Goal: Task Accomplishment & Management: Use online tool/utility

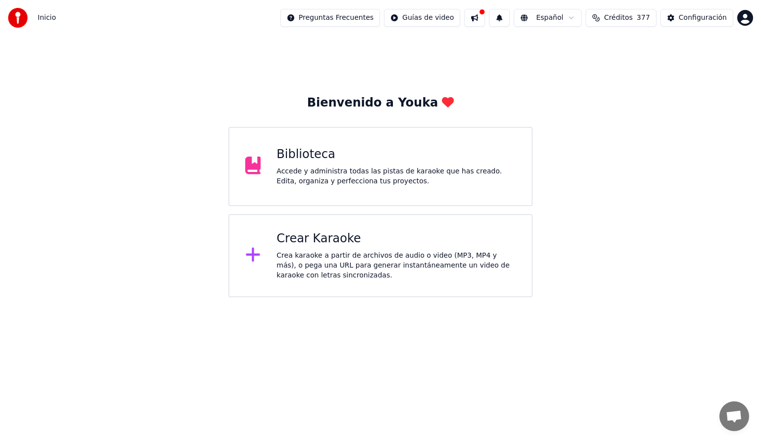
click at [306, 258] on div "Crea karaoke a partir de archivos de audio o video (MP3, MP4 y más), o pega una…" at bounding box center [395, 266] width 239 height 30
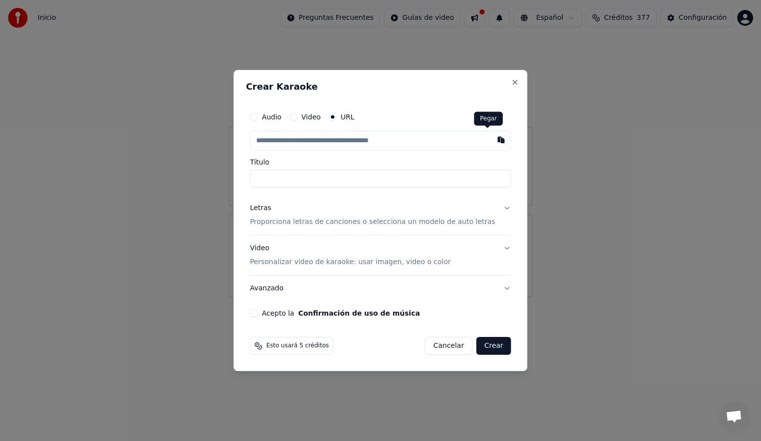
click at [491, 141] on button "button" at bounding box center [501, 140] width 20 height 18
type input "**********"
click at [269, 221] on p "Proporciona letras de canciones o selecciona un modelo de auto letras" at bounding box center [372, 222] width 245 height 10
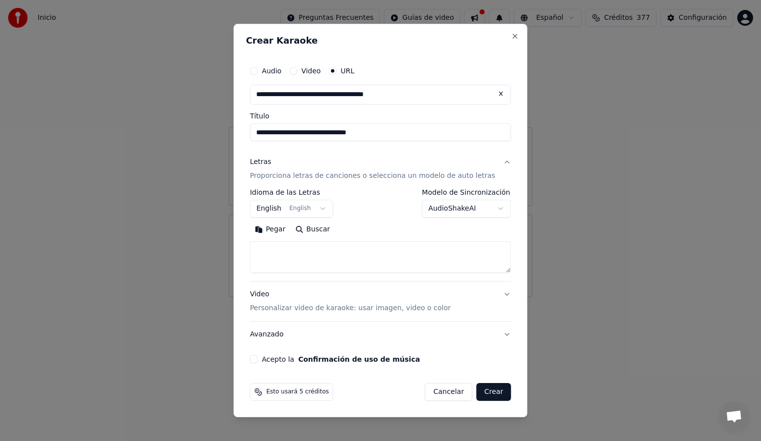
click at [329, 209] on button "English English" at bounding box center [291, 209] width 83 height 18
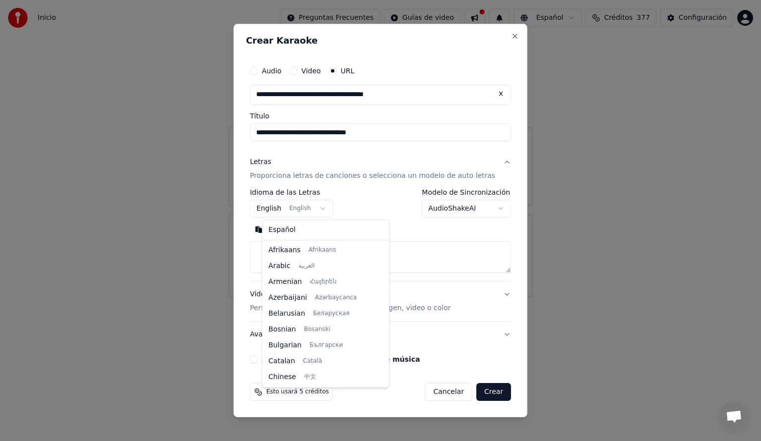
scroll to position [79, 0]
select select "**"
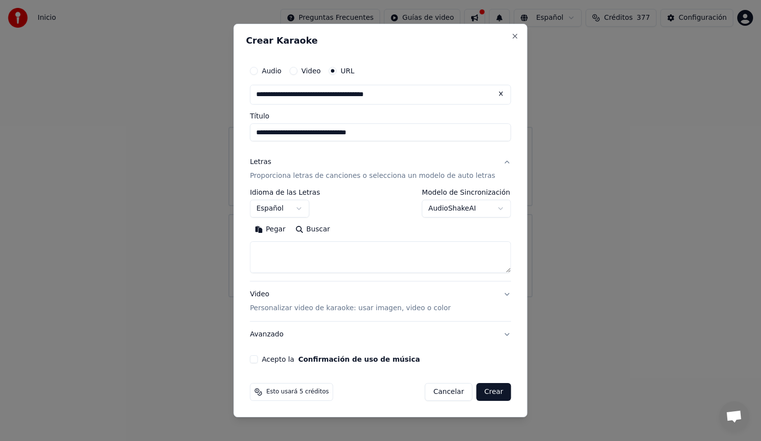
click at [490, 207] on body "**********" at bounding box center [380, 148] width 761 height 297
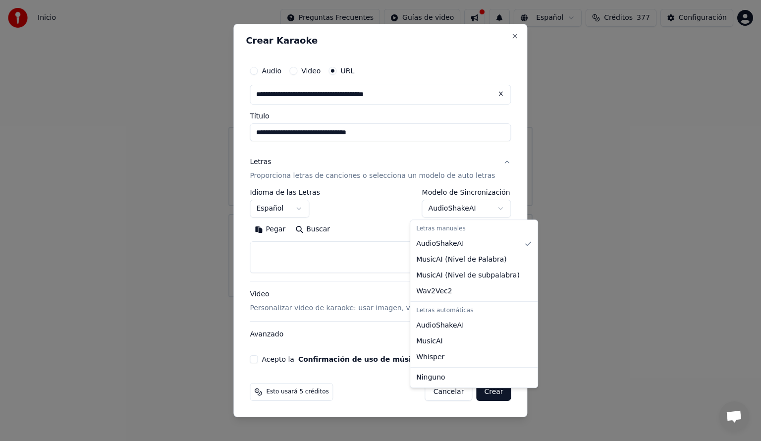
select select "**********"
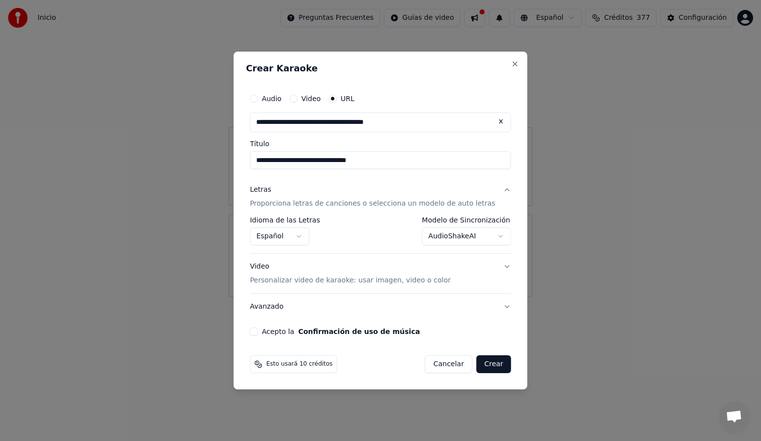
click at [258, 331] on button "Acepto la Confirmación de uso de música" at bounding box center [254, 331] width 8 height 8
click at [492, 367] on button "Crear" at bounding box center [493, 364] width 35 height 18
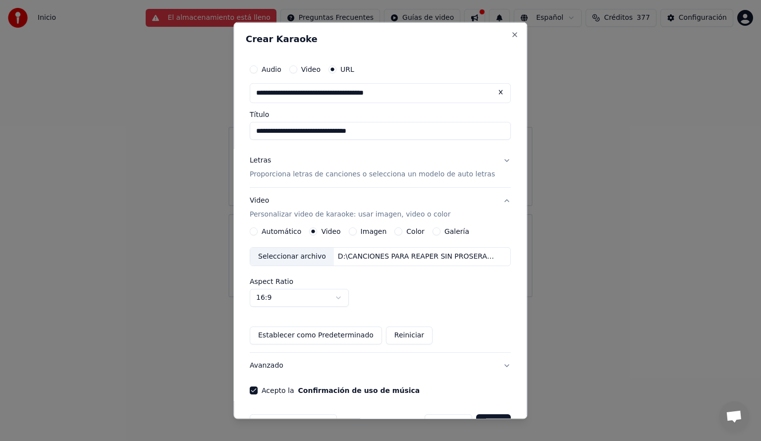
click at [258, 233] on button "Automático" at bounding box center [254, 231] width 8 height 8
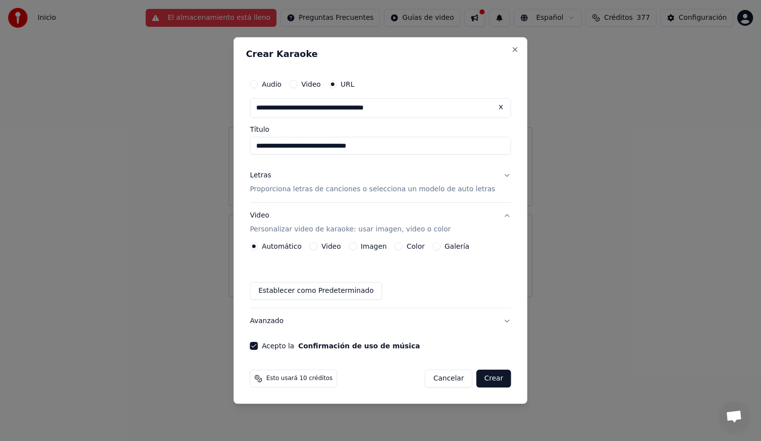
click at [482, 379] on button "Crear" at bounding box center [493, 379] width 35 height 18
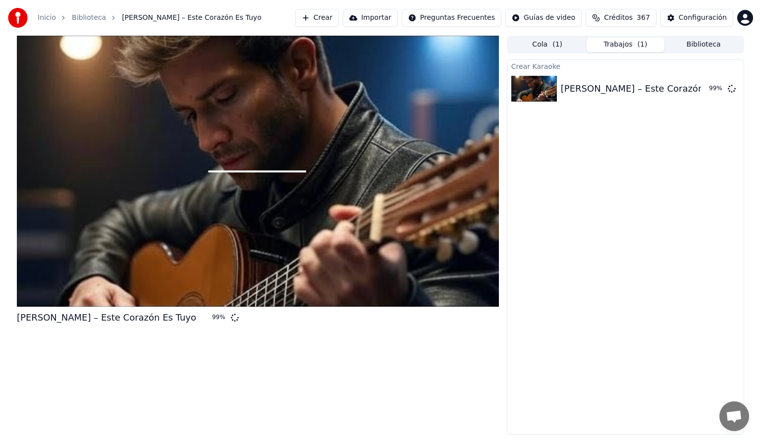
click at [327, 20] on button "Crear" at bounding box center [317, 18] width 44 height 18
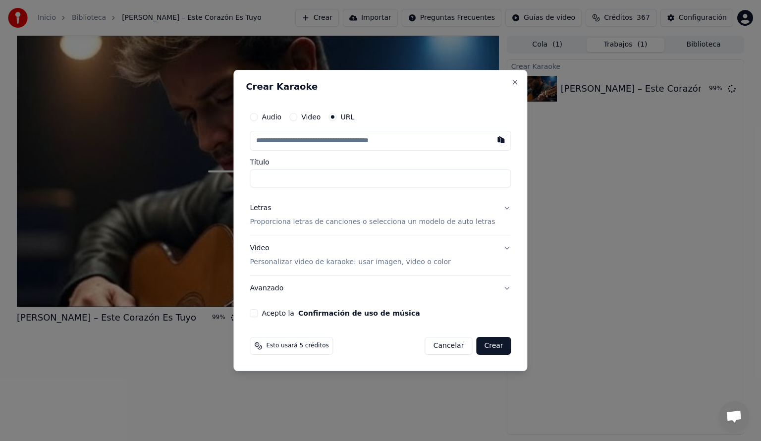
click at [491, 143] on button "button" at bounding box center [501, 140] width 20 height 18
type input "**********"
click at [271, 205] on div "Letras" at bounding box center [260, 208] width 21 height 10
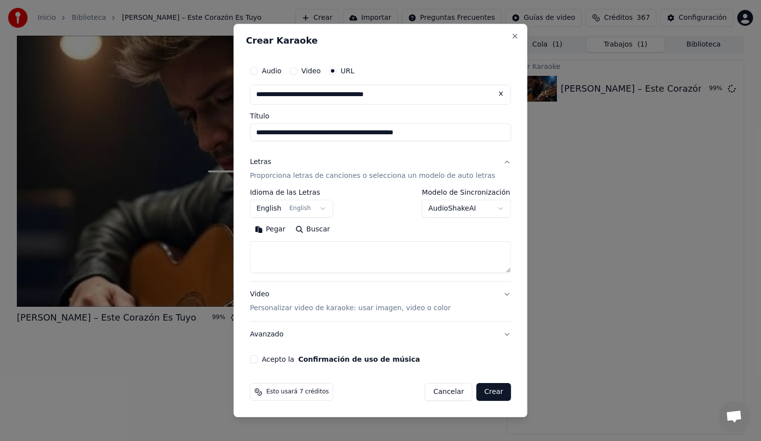
click at [329, 208] on body "**********" at bounding box center [380, 220] width 761 height 441
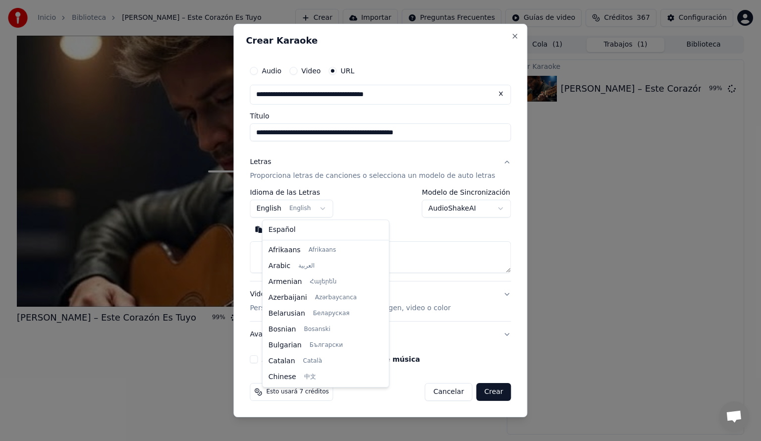
scroll to position [79, 0]
select select "**"
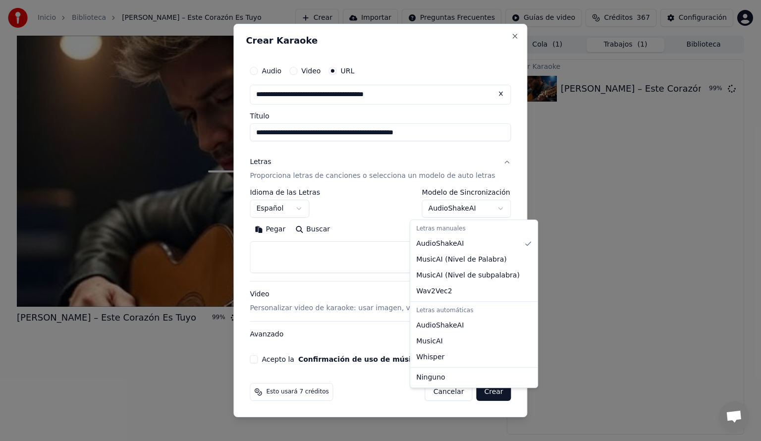
click at [487, 206] on body "**********" at bounding box center [380, 220] width 761 height 441
select select "**********"
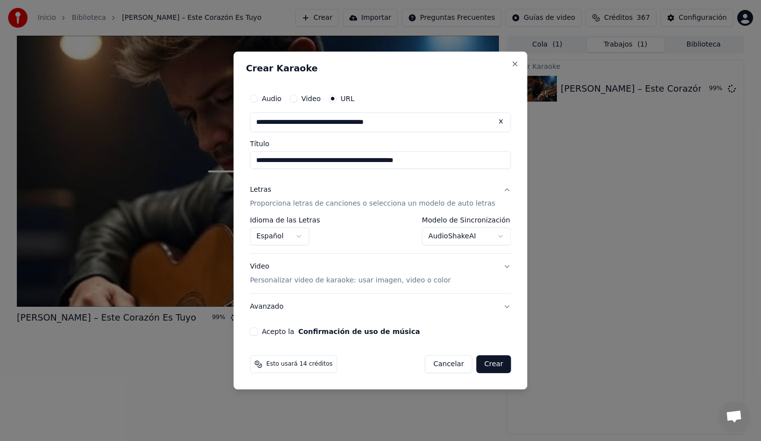
click at [490, 371] on button "Crear" at bounding box center [493, 364] width 35 height 18
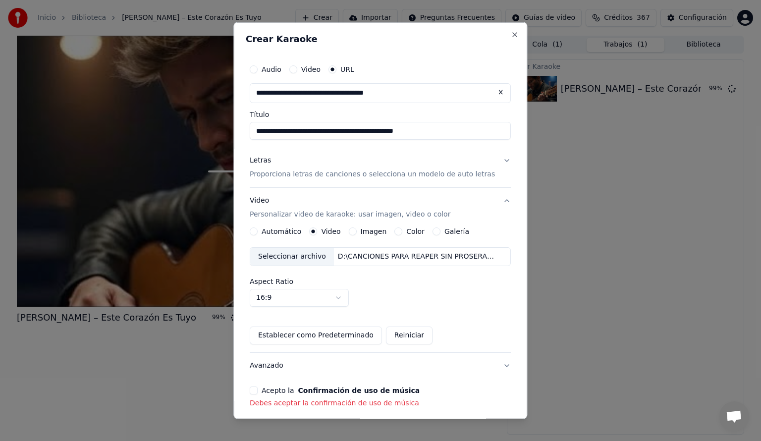
click at [258, 233] on button "Automático" at bounding box center [254, 231] width 8 height 8
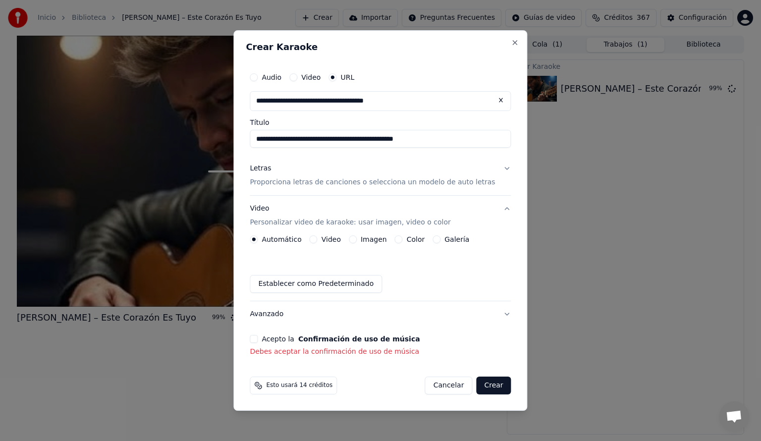
click at [258, 339] on button "Acepto la Confirmación de uso de música" at bounding box center [254, 339] width 8 height 8
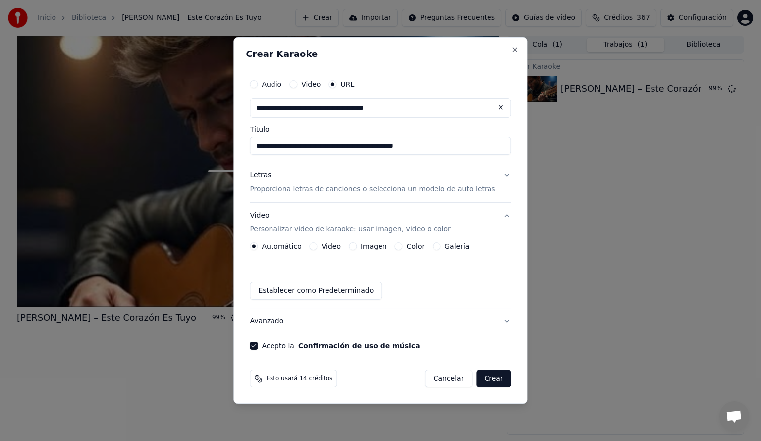
click at [480, 380] on button "Crear" at bounding box center [493, 379] width 35 height 18
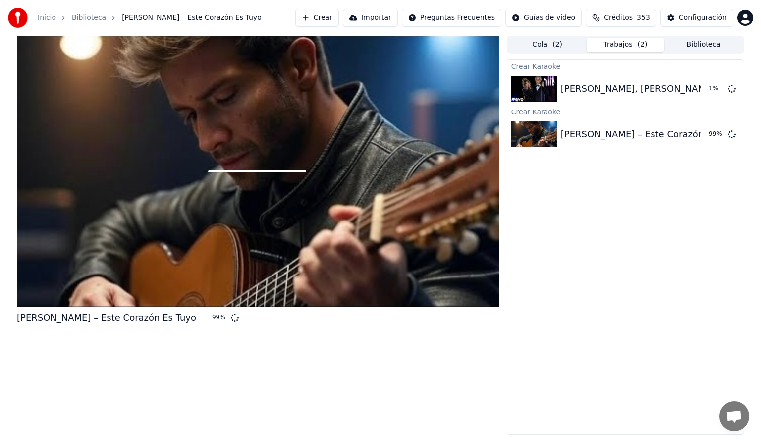
click at [399, 270] on div at bounding box center [258, 171] width 482 height 271
click at [656, 133] on div "[PERSON_NAME] – Este Corazón Es Tuyo" at bounding box center [650, 134] width 179 height 14
click at [597, 132] on div "[PERSON_NAME] – Este Corazón Es Tuyo" at bounding box center [650, 134] width 179 height 14
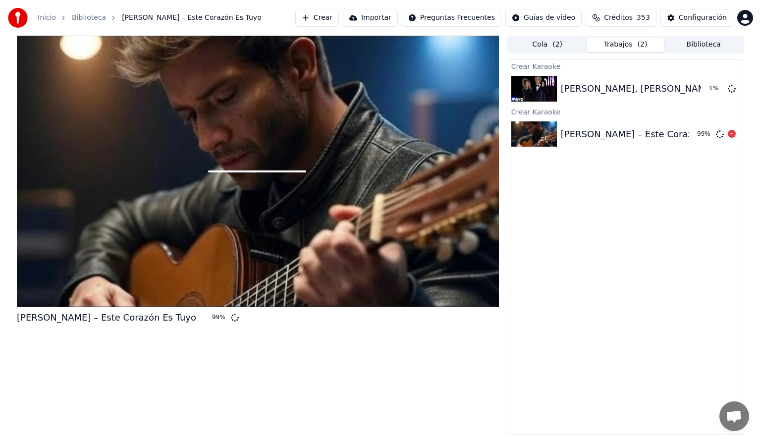
click at [597, 132] on div "[PERSON_NAME] – Este Corazón Es Tuyo" at bounding box center [650, 134] width 179 height 14
click at [700, 88] on button "Reproducir" at bounding box center [696, 89] width 54 height 18
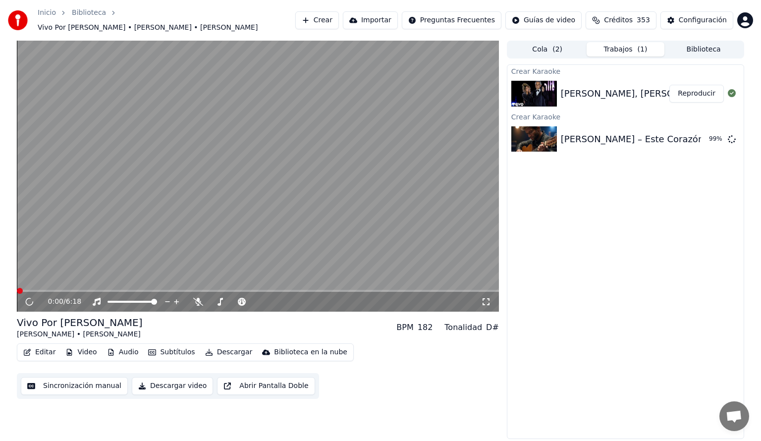
click at [248, 391] on div "Sincronización manual Descargar video Abrir Pantalla Doble" at bounding box center [168, 386] width 302 height 26
click at [119, 349] on button "Audio" at bounding box center [123, 352] width 40 height 14
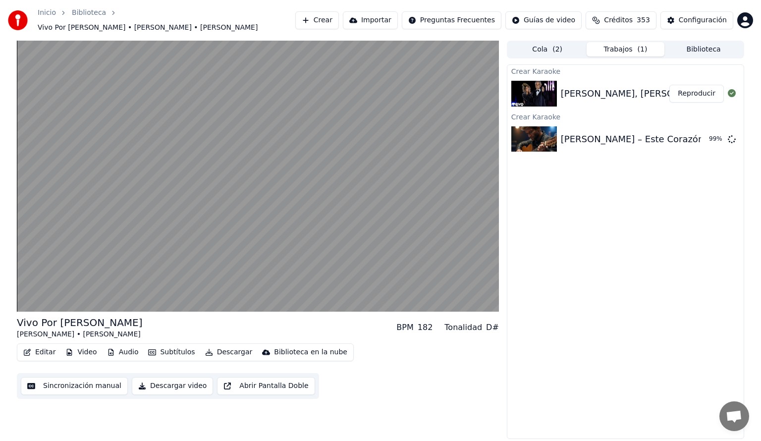
click at [388, 386] on div "Editar Video Audio Subtítulos Descargar Biblioteca en la nube Sincronización ma…" at bounding box center [258, 370] width 482 height 55
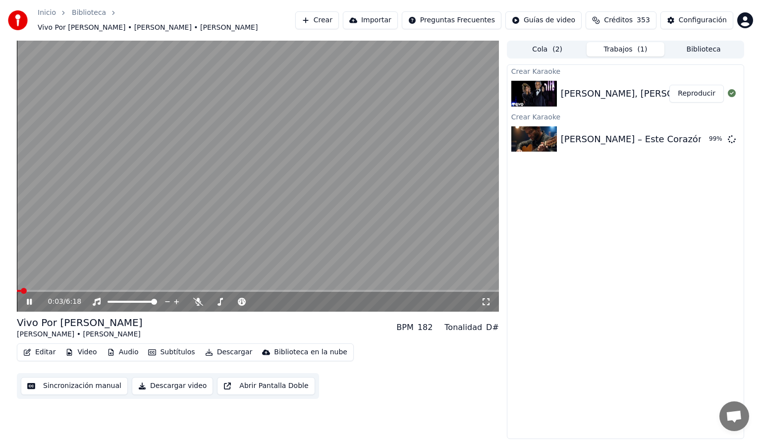
click at [33, 290] on span at bounding box center [258, 291] width 482 height 2
click at [52, 290] on span at bounding box center [258, 291] width 482 height 2
click at [79, 290] on span at bounding box center [258, 291] width 482 height 2
click at [60, 290] on span at bounding box center [51, 291] width 68 height 2
click at [199, 298] on icon at bounding box center [198, 302] width 10 height 8
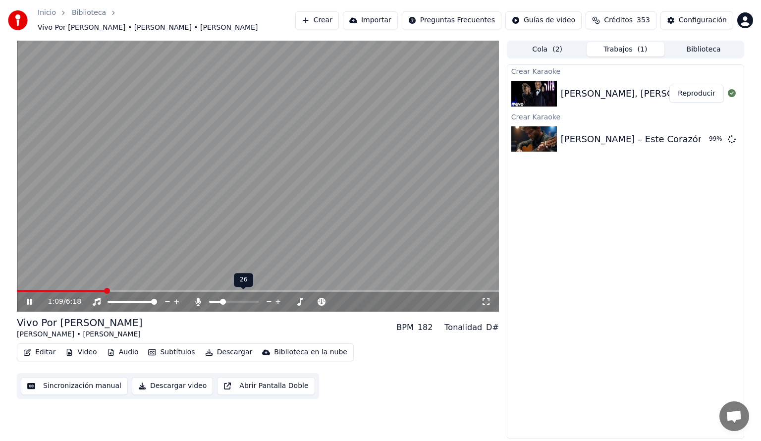
click at [221, 301] on span at bounding box center [215, 302] width 13 height 2
click at [214, 301] on span at bounding box center [211, 302] width 5 height 2
click at [196, 298] on icon at bounding box center [197, 302] width 5 height 8
click at [198, 298] on icon at bounding box center [198, 302] width 10 height 8
click at [198, 298] on icon at bounding box center [197, 302] width 5 height 8
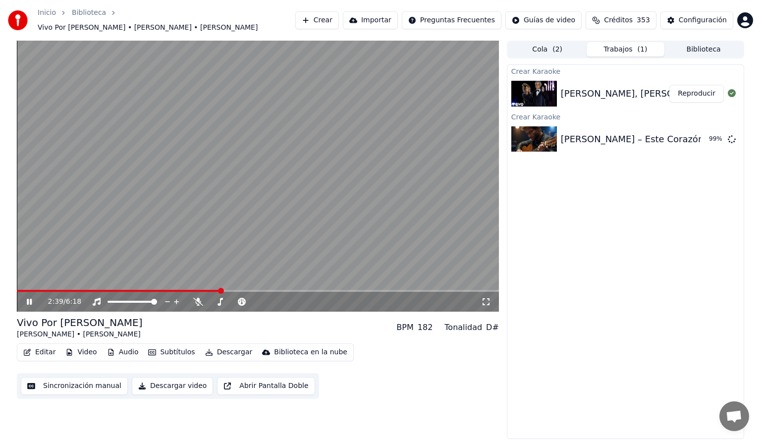
click at [28, 299] on icon at bounding box center [29, 302] width 5 height 6
click at [122, 349] on button "Audio" at bounding box center [123, 352] width 40 height 14
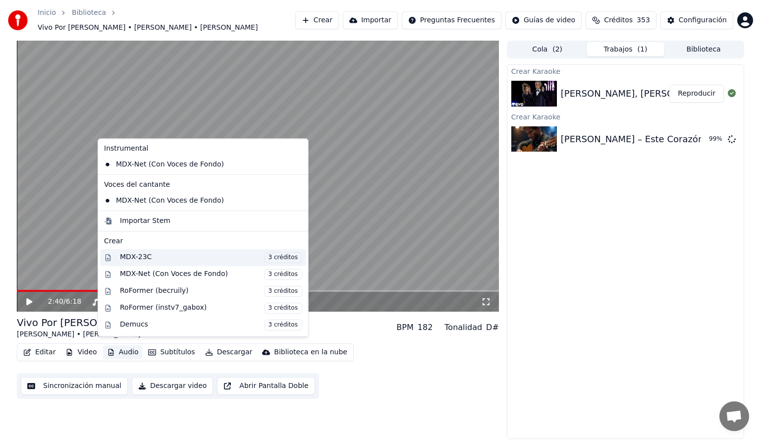
click at [123, 255] on div "MDX-23C 3 créditos" at bounding box center [211, 257] width 182 height 11
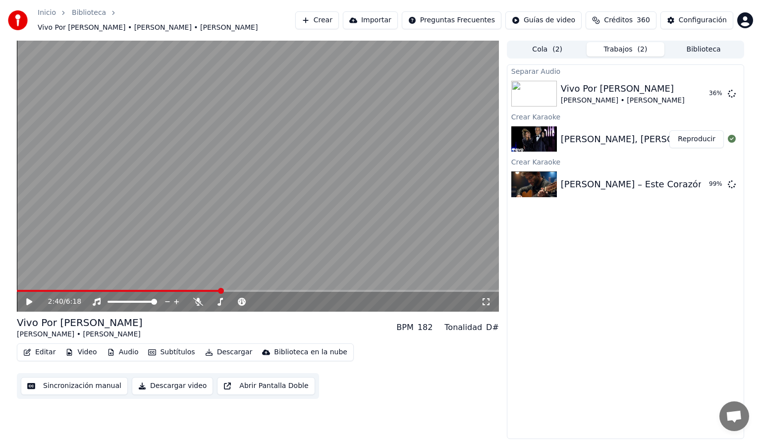
click at [129, 347] on button "Audio" at bounding box center [123, 352] width 40 height 14
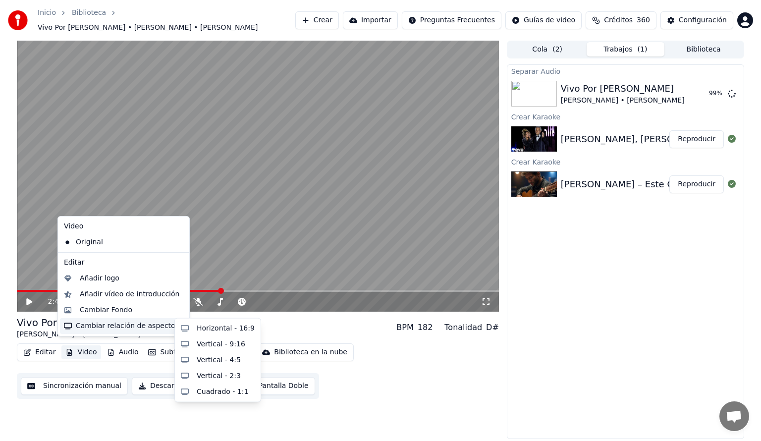
click at [426, 369] on div "Editar Video Audio Subtítulos Descargar Biblioteca en la nube Sincronización ma…" at bounding box center [258, 370] width 482 height 55
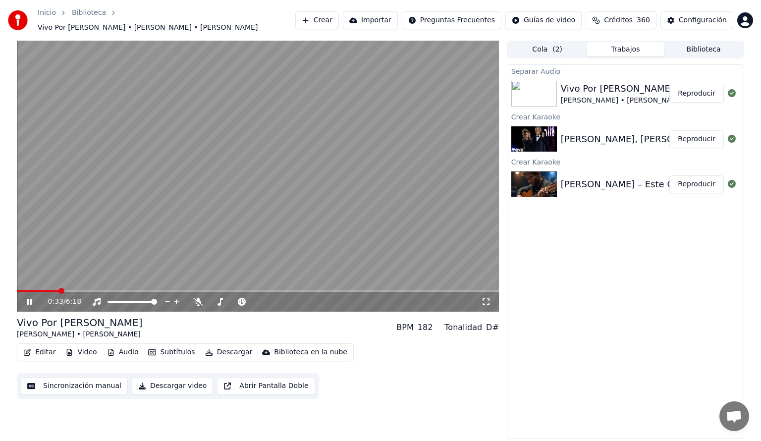
click at [58, 290] on span at bounding box center [38, 291] width 42 height 2
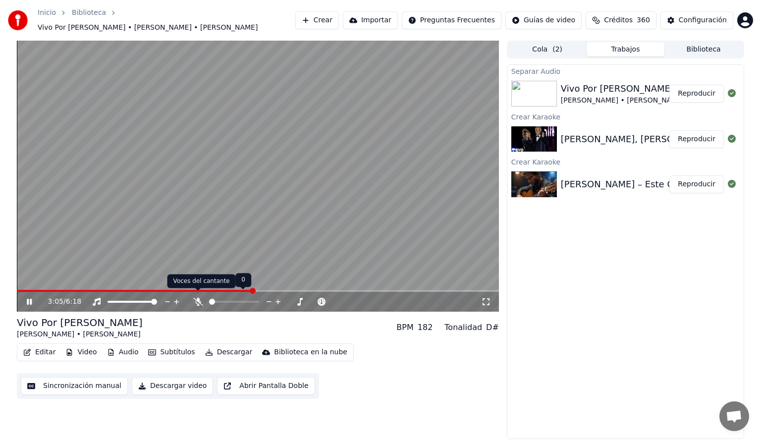
click at [198, 298] on icon at bounding box center [198, 302] width 10 height 8
click at [225, 301] on span at bounding box center [217, 302] width 17 height 2
click at [196, 298] on icon at bounding box center [198, 302] width 10 height 8
click at [216, 345] on button "Descargar" at bounding box center [228, 352] width 55 height 14
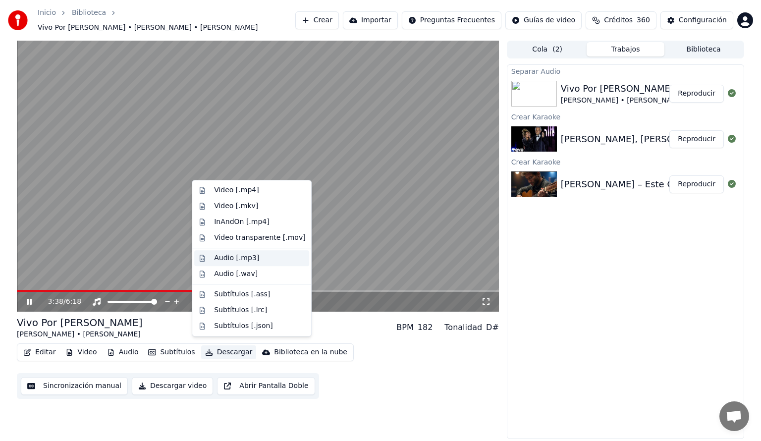
click at [228, 258] on div "Audio [.mp3]" at bounding box center [236, 258] width 45 height 10
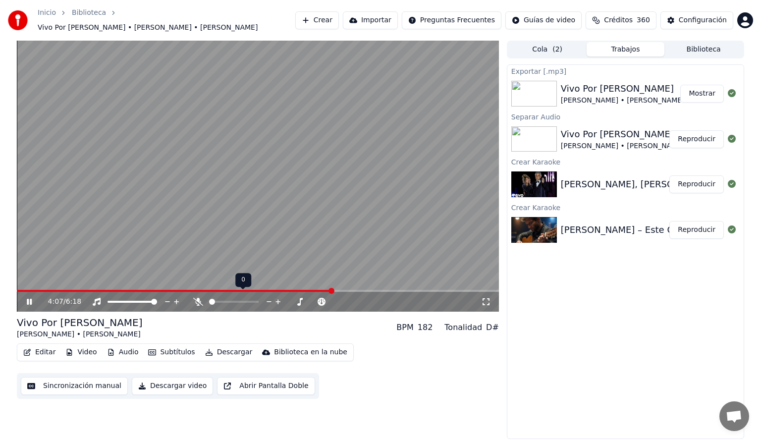
click at [226, 301] on span at bounding box center [234, 302] width 50 height 2
click at [196, 298] on icon at bounding box center [197, 302] width 5 height 8
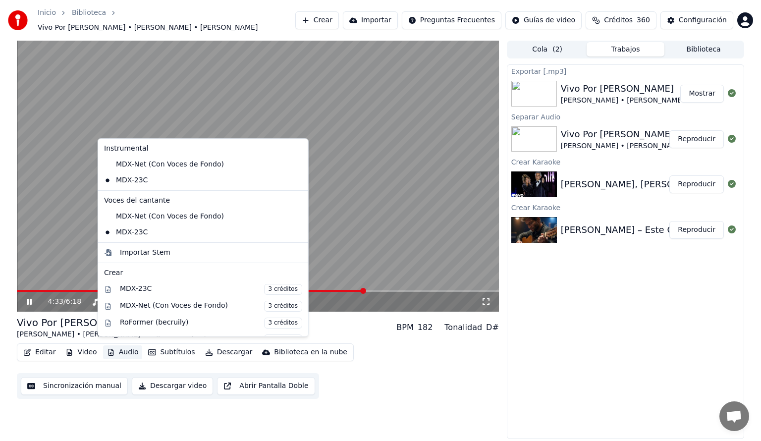
click at [123, 349] on button "Audio" at bounding box center [123, 352] width 40 height 14
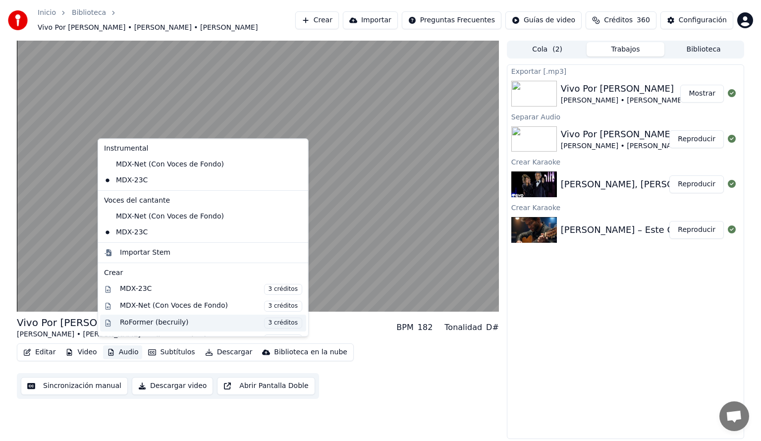
click at [130, 324] on div "RoFormer (becruily) 3 créditos" at bounding box center [211, 323] width 182 height 11
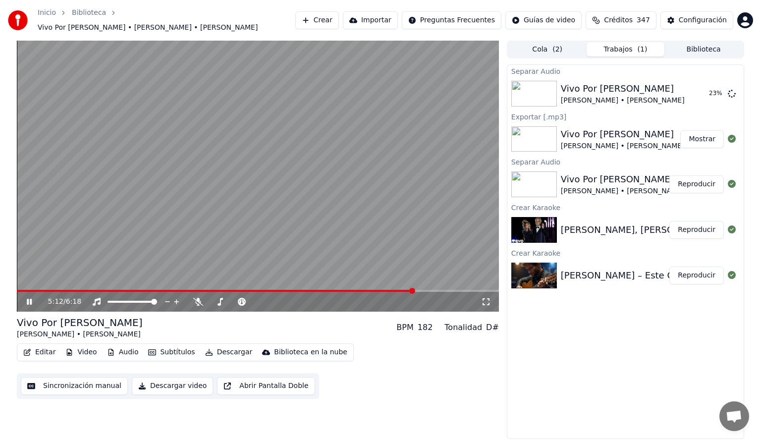
click at [457, 292] on div "5:12 / 6:18" at bounding box center [258, 302] width 482 height 20
click at [456, 290] on span at bounding box center [258, 291] width 482 height 2
click at [424, 290] on span at bounding box center [241, 291] width 448 height 2
click at [62, 290] on span at bounding box center [223, 291] width 412 height 2
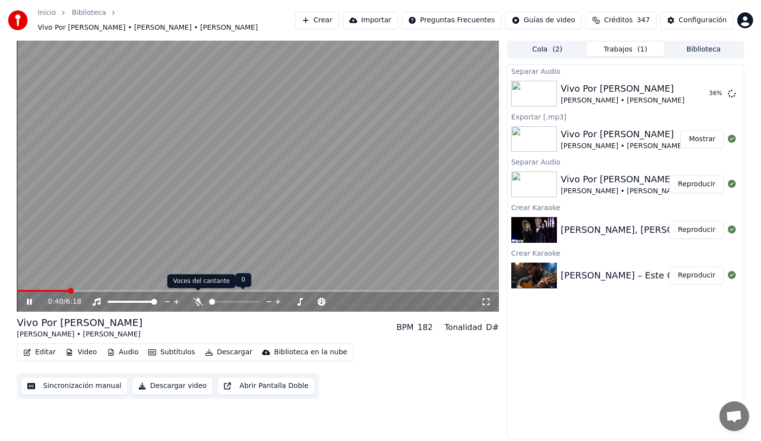
click at [197, 298] on icon at bounding box center [198, 302] width 10 height 8
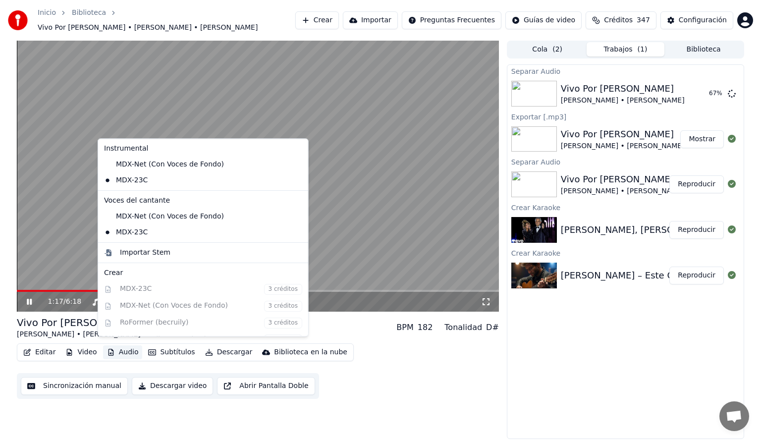
click at [131, 347] on button "Audio" at bounding box center [123, 352] width 40 height 14
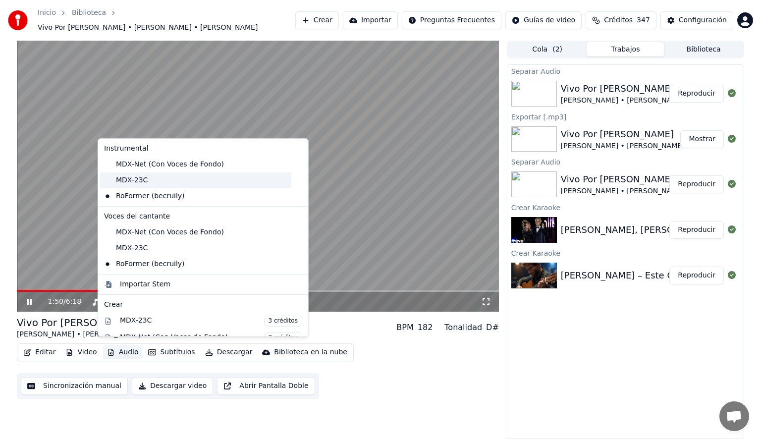
click at [116, 174] on div "MDX-23C" at bounding box center [195, 180] width 191 height 16
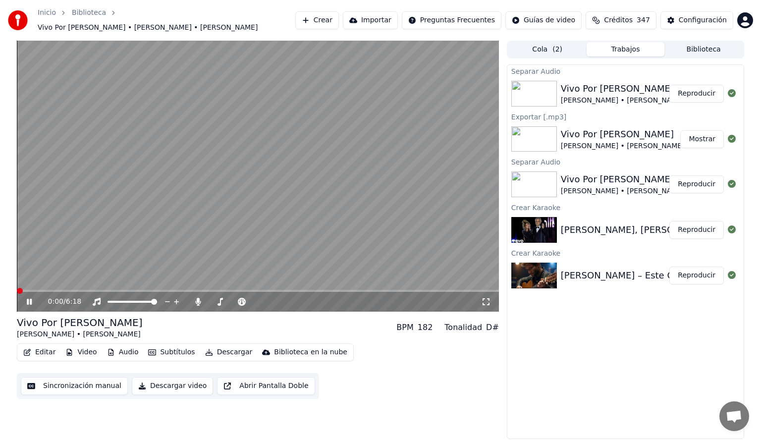
click at [129, 349] on button "Audio" at bounding box center [123, 352] width 40 height 14
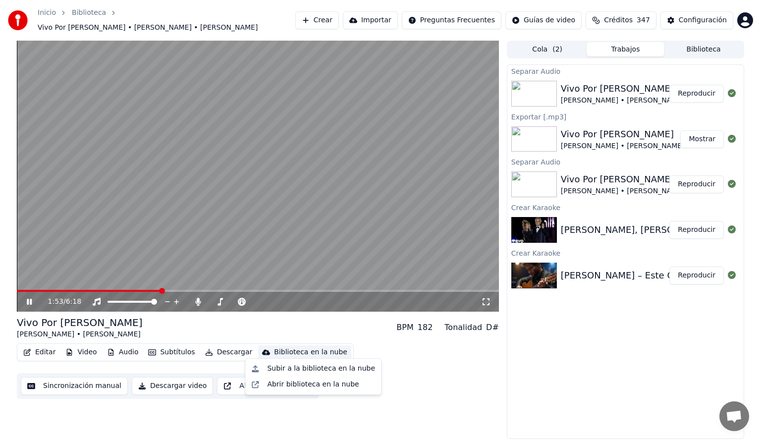
click at [437, 375] on div "Editar Video Audio Subtítulos Descargar Biblioteca en la nube Sincronización ma…" at bounding box center [258, 370] width 482 height 55
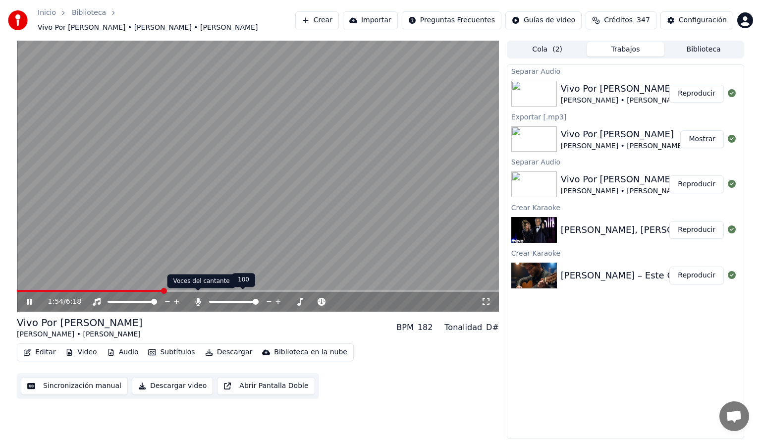
click at [198, 298] on icon at bounding box center [197, 302] width 5 height 8
click at [198, 298] on icon at bounding box center [198, 302] width 10 height 8
click at [197, 298] on icon at bounding box center [197, 302] width 5 height 8
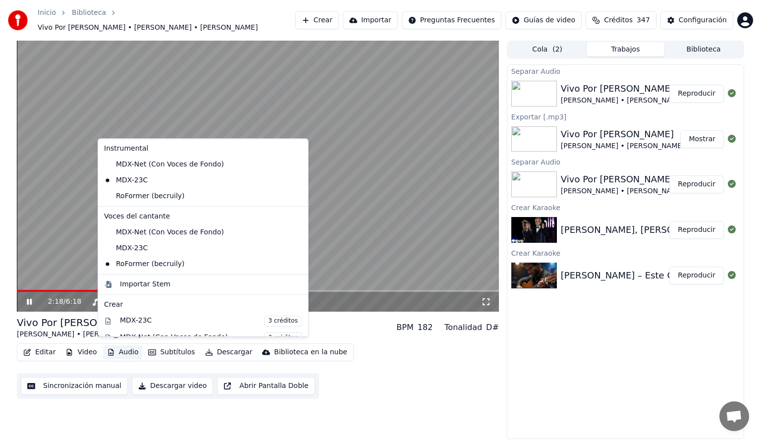
click at [125, 348] on button "Audio" at bounding box center [123, 352] width 40 height 14
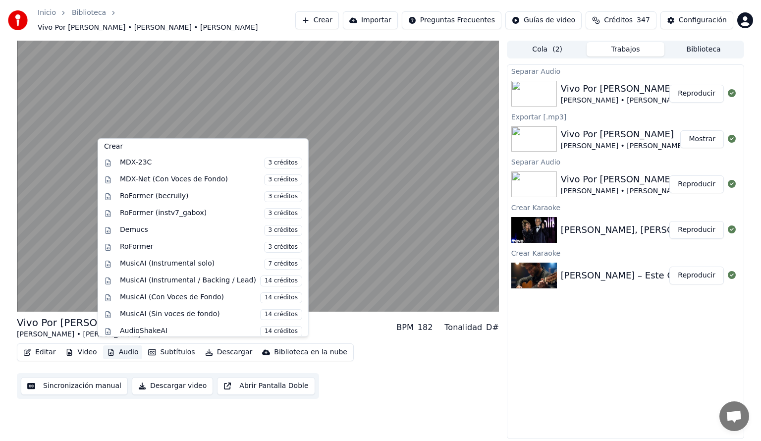
scroll to position [163, 0]
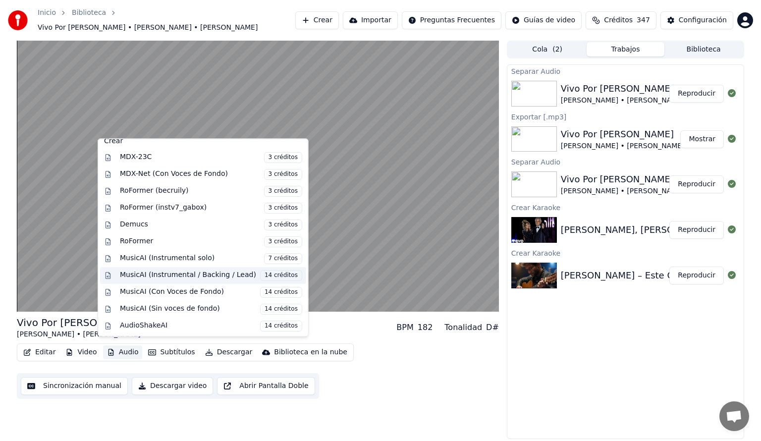
click at [201, 275] on div "MusicAI (Instrumental / Backing / Lead) 14 créditos" at bounding box center [211, 275] width 182 height 11
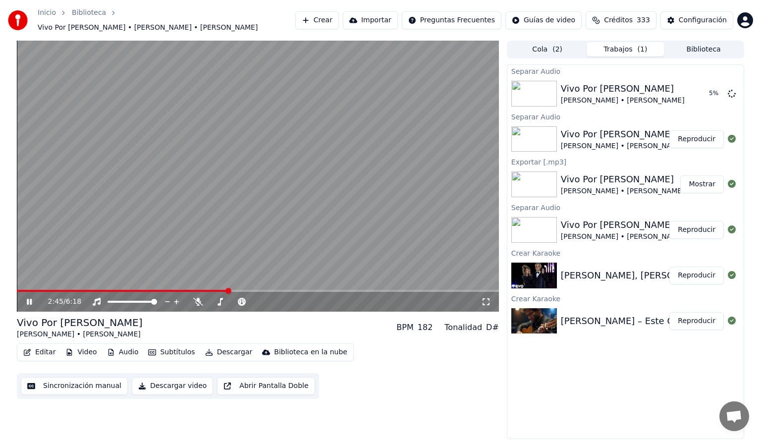
click at [28, 299] on icon at bounding box center [29, 302] width 5 height 6
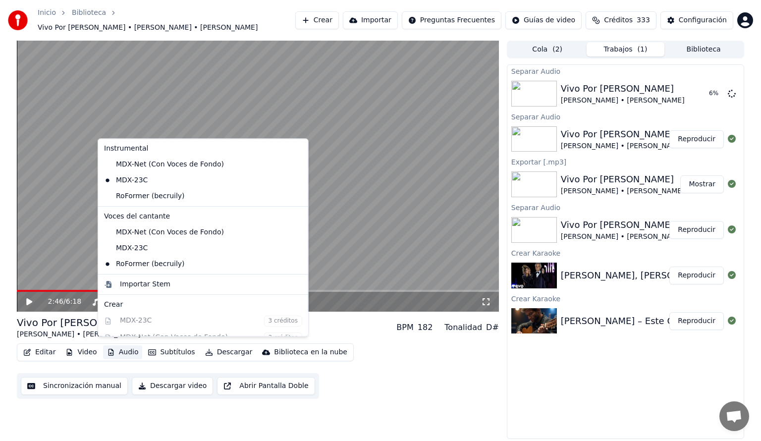
click at [127, 348] on button "Audio" at bounding box center [123, 352] width 40 height 14
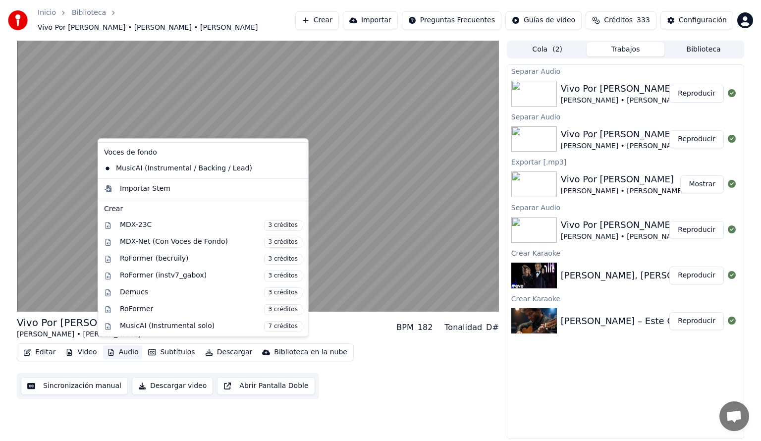
scroll to position [231, 0]
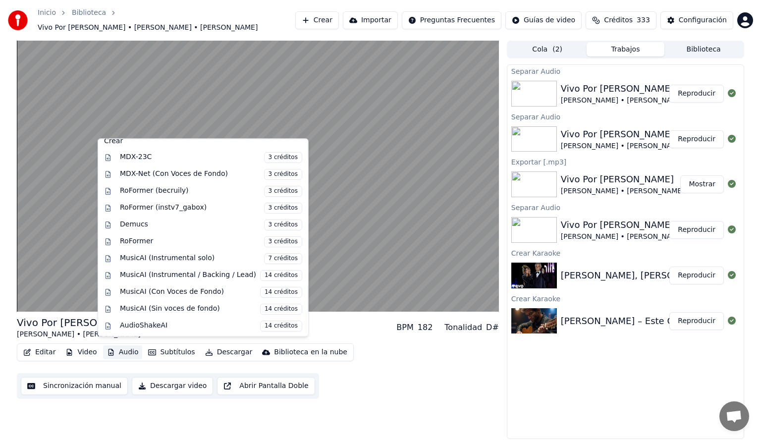
click at [447, 376] on div "Editar Video Audio Subtítulos Descargar Biblioteca en la nube Sincronización ma…" at bounding box center [258, 370] width 482 height 55
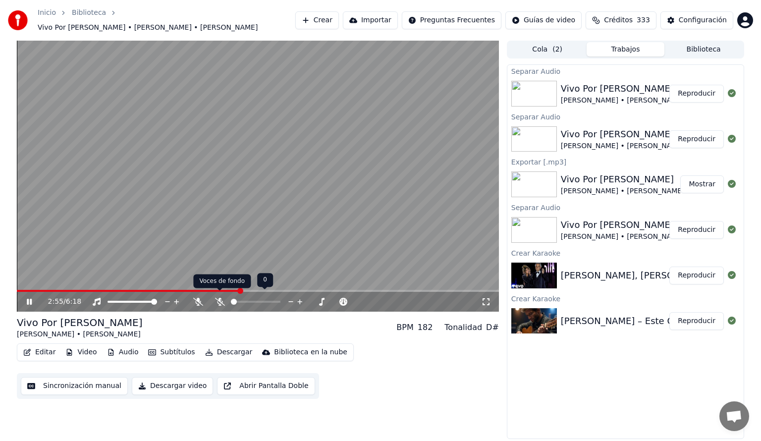
click at [218, 298] on icon at bounding box center [220, 302] width 10 height 8
click at [218, 298] on icon at bounding box center [219, 302] width 5 height 8
click at [196, 299] on icon at bounding box center [198, 302] width 10 height 8
click at [194, 290] on span at bounding box center [161, 291] width 288 height 2
click at [219, 298] on icon at bounding box center [220, 302] width 10 height 8
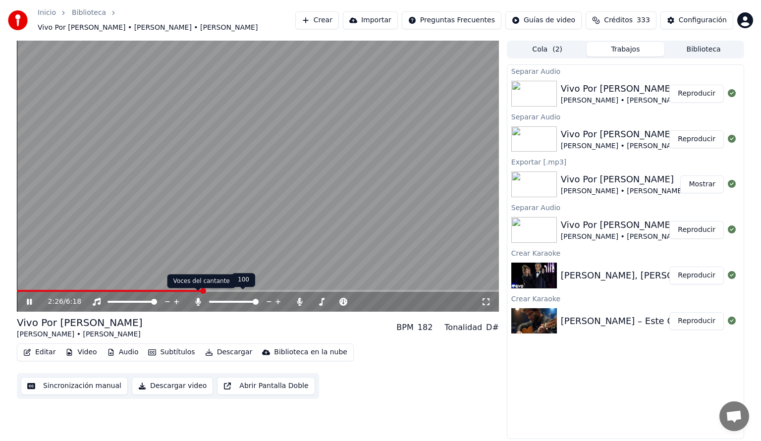
click at [196, 298] on icon at bounding box center [198, 302] width 10 height 8
click at [218, 298] on icon at bounding box center [219, 302] width 5 height 8
click at [202, 290] on span at bounding box center [110, 291] width 186 height 2
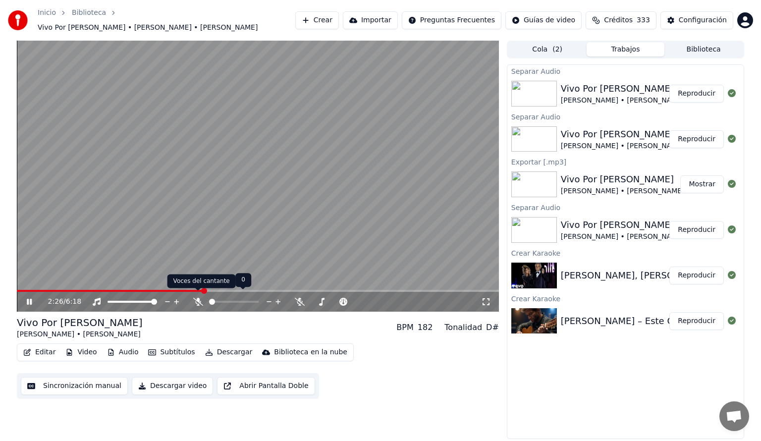
click at [196, 299] on icon at bounding box center [198, 302] width 10 height 8
click at [197, 298] on icon at bounding box center [197, 302] width 5 height 8
click at [218, 298] on icon at bounding box center [220, 302] width 10 height 8
click at [122, 350] on button "Audio" at bounding box center [123, 352] width 40 height 14
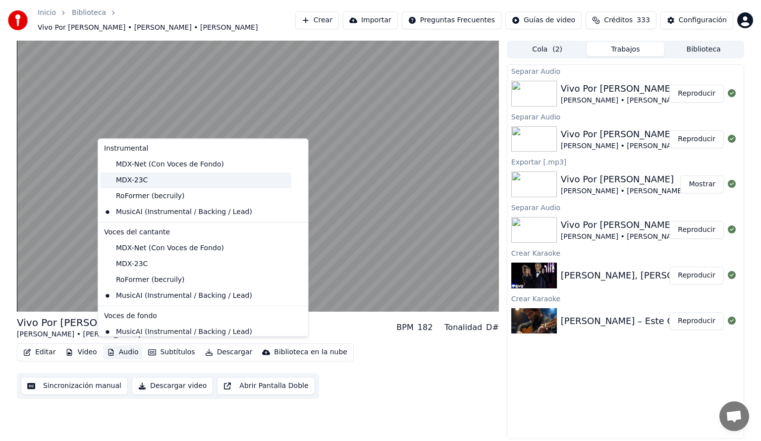
click at [107, 178] on div "MDX-23C" at bounding box center [195, 180] width 191 height 16
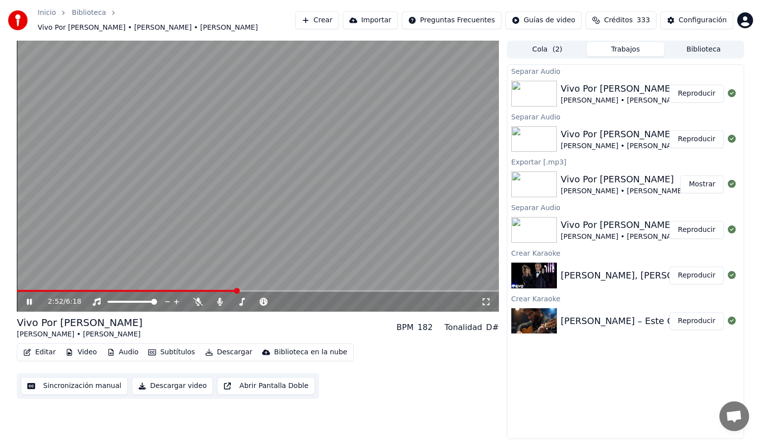
click at [141, 290] on span at bounding box center [127, 291] width 220 height 2
click at [196, 298] on icon at bounding box center [198, 302] width 10 height 8
click at [218, 298] on icon at bounding box center [219, 302] width 5 height 8
click at [218, 298] on icon at bounding box center [220, 302] width 10 height 8
click at [195, 298] on icon at bounding box center [198, 302] width 10 height 8
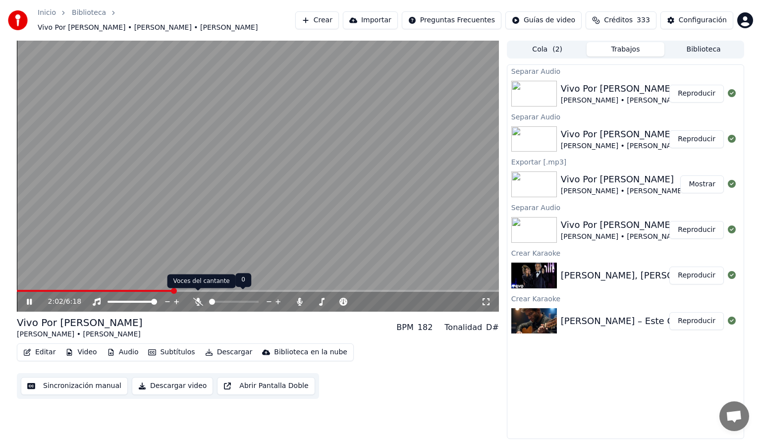
click at [198, 298] on icon at bounding box center [198, 302] width 10 height 8
click at [221, 298] on icon at bounding box center [219, 302] width 5 height 8
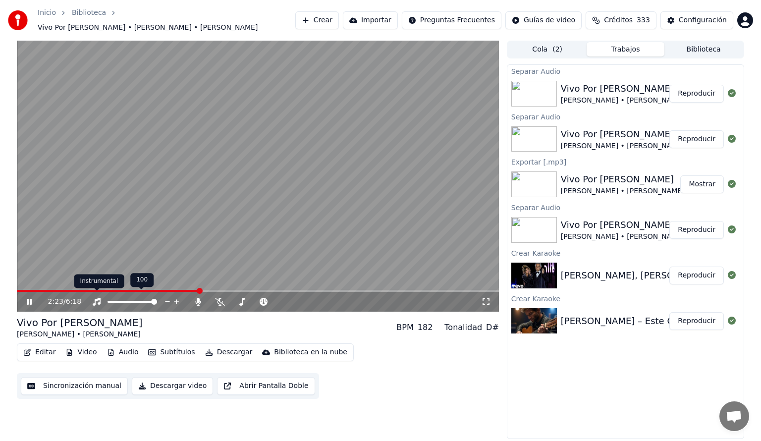
click at [97, 300] on icon at bounding box center [97, 302] width 10 height 8
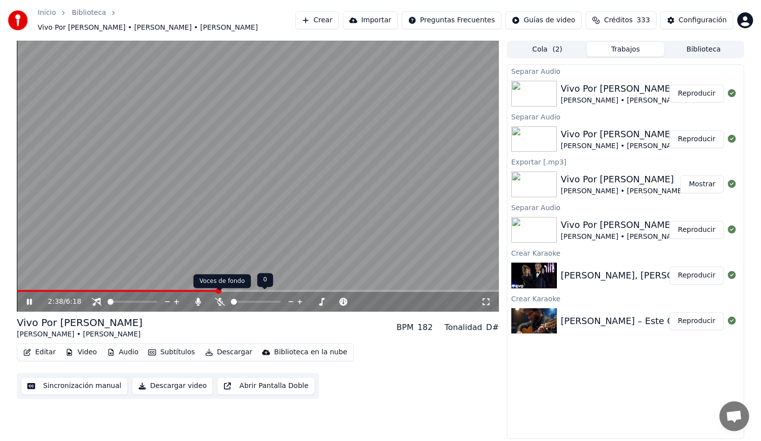
click at [219, 298] on icon at bounding box center [220, 302] width 10 height 8
click at [195, 298] on icon at bounding box center [198, 302] width 10 height 8
click at [199, 290] on span at bounding box center [108, 291] width 182 height 2
click at [173, 290] on span at bounding box center [95, 291] width 157 height 2
click at [28, 299] on icon at bounding box center [29, 302] width 5 height 6
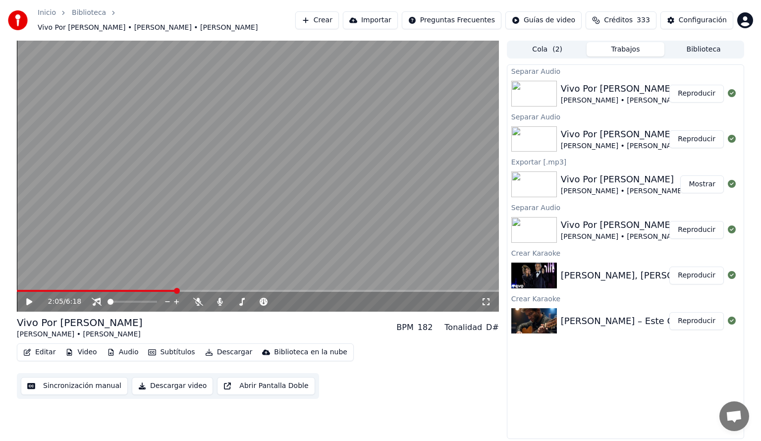
click at [125, 347] on button "Audio" at bounding box center [123, 352] width 40 height 14
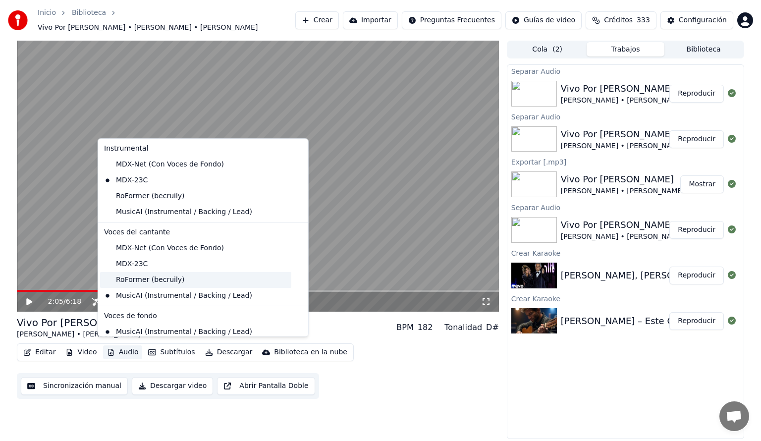
click at [131, 279] on div "RoFormer (becruily)" at bounding box center [195, 280] width 191 height 16
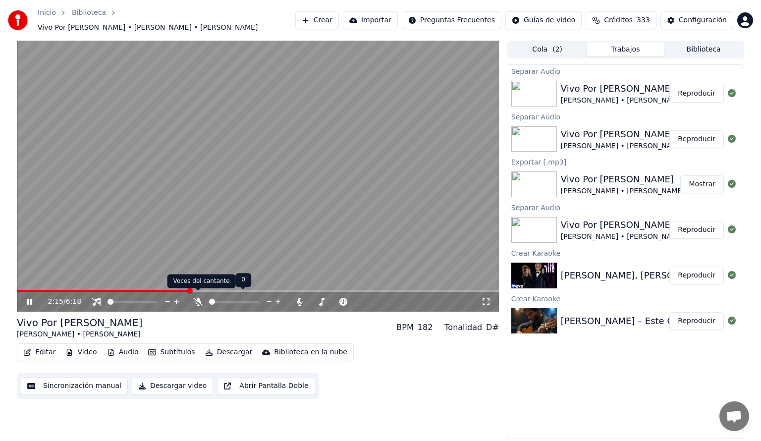
click at [196, 298] on icon at bounding box center [198, 302] width 10 height 8
click at [220, 298] on icon at bounding box center [220, 302] width 10 height 8
click at [198, 298] on icon at bounding box center [197, 302] width 5 height 8
click at [219, 298] on icon at bounding box center [220, 302] width 10 height 8
click at [204, 290] on span at bounding box center [110, 291] width 187 height 2
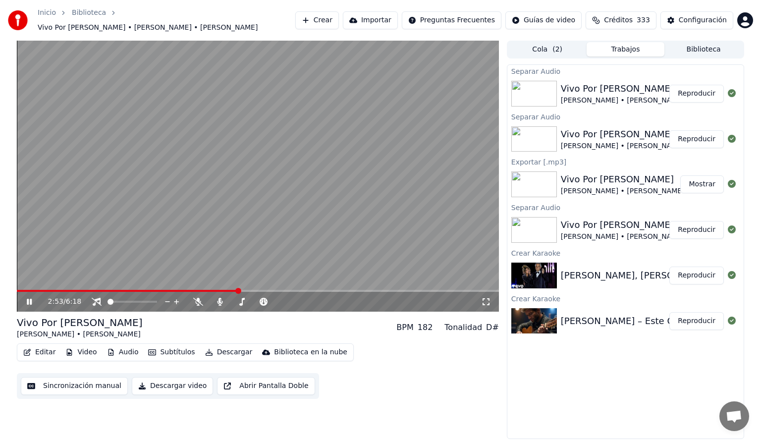
click at [27, 299] on icon at bounding box center [29, 302] width 5 height 6
click at [322, 18] on button "Crear" at bounding box center [317, 20] width 44 height 18
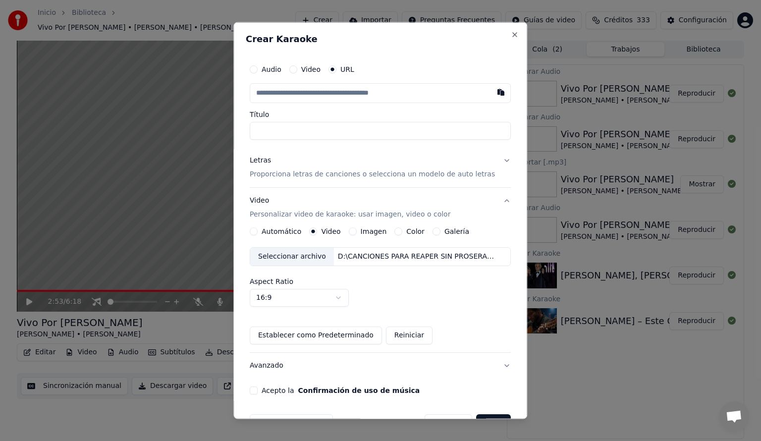
click at [257, 69] on button "Audio" at bounding box center [254, 69] width 8 height 8
click at [349, 91] on div "No hay archivo seleccionado" at bounding box center [387, 93] width 107 height 10
type input "**********"
click at [262, 158] on div "Letras" at bounding box center [260, 159] width 21 height 10
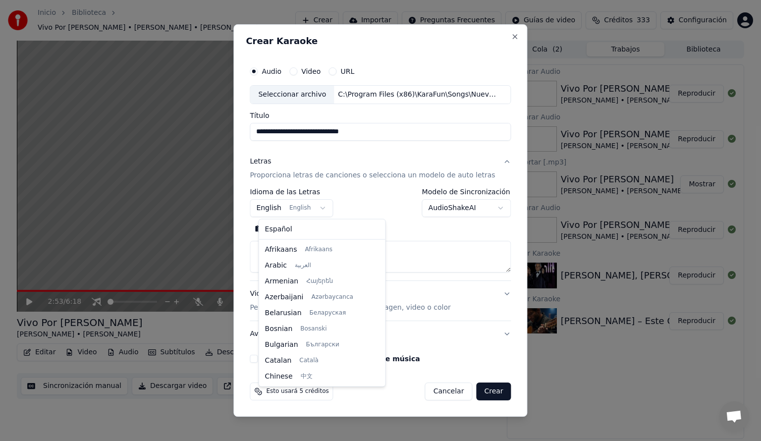
click at [326, 207] on body "**********" at bounding box center [380, 220] width 761 height 441
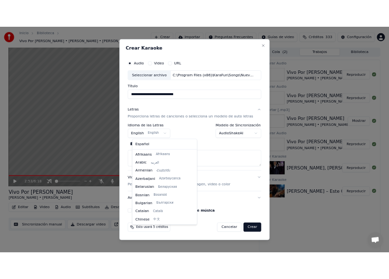
scroll to position [79, 0]
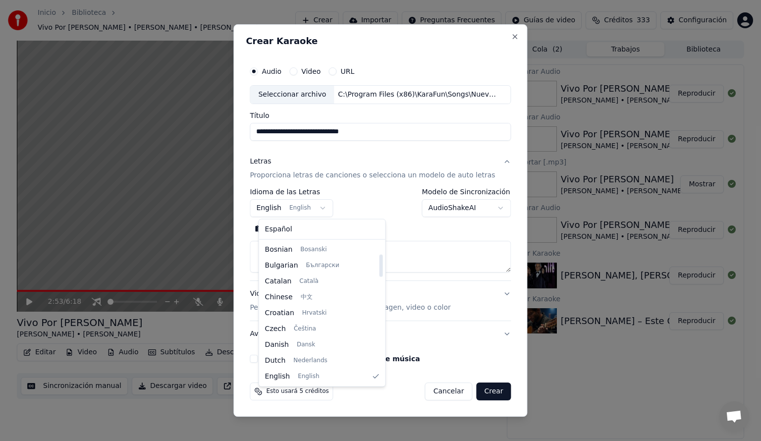
select select "**"
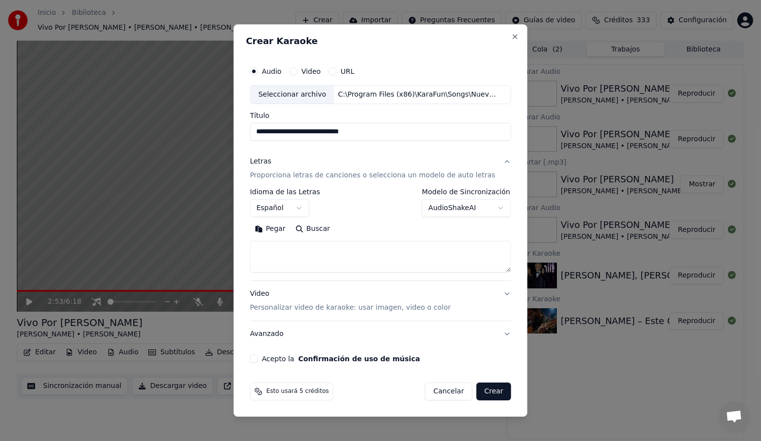
click at [495, 210] on body "**********" at bounding box center [380, 220] width 761 height 441
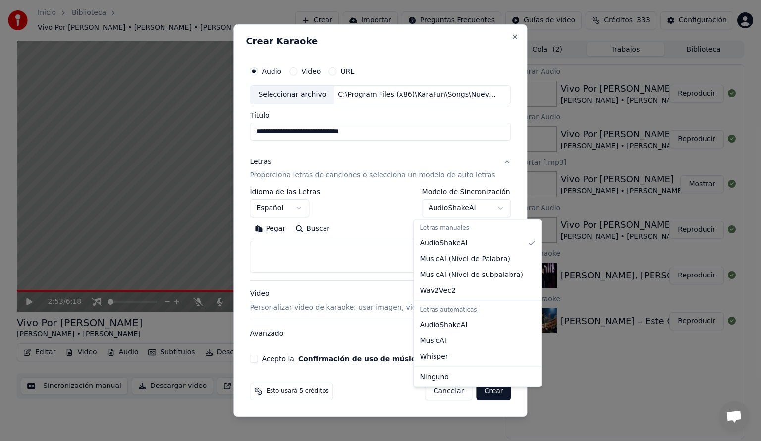
select select "**********"
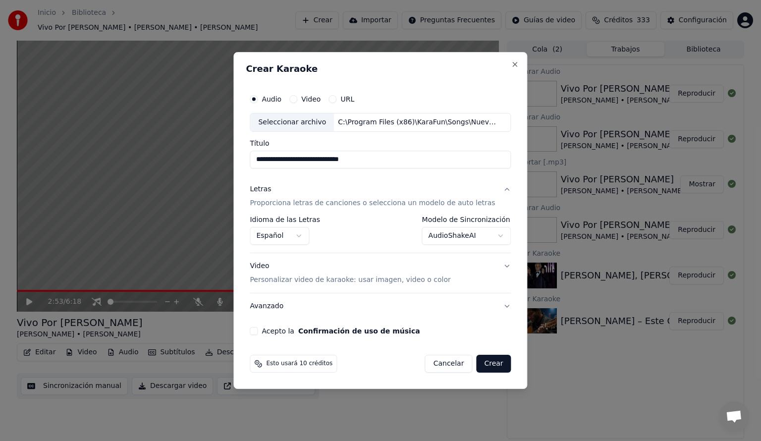
click at [258, 331] on button "Acepto la Confirmación de uso de música" at bounding box center [254, 331] width 8 height 8
click at [495, 365] on button "Crear" at bounding box center [493, 364] width 35 height 18
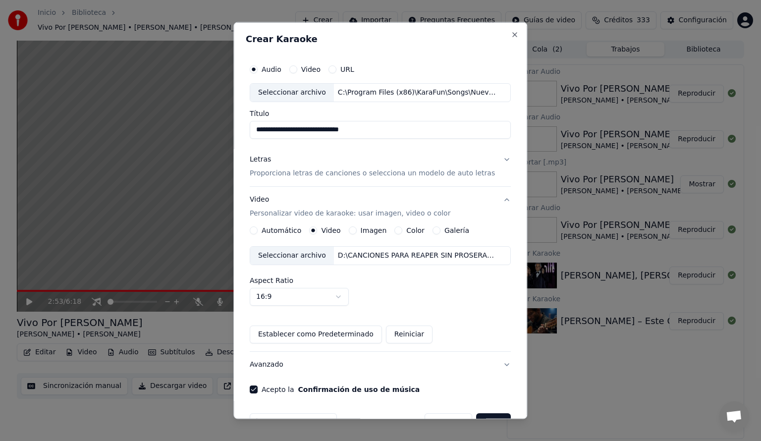
click at [258, 230] on button "Automático" at bounding box center [254, 230] width 8 height 8
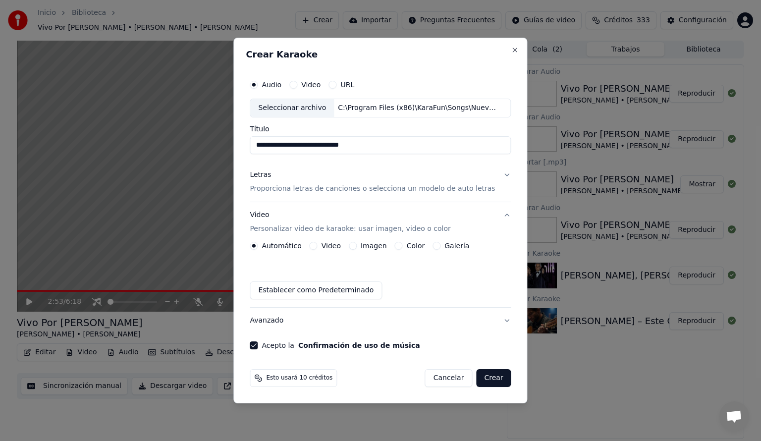
click at [491, 380] on button "Crear" at bounding box center [493, 378] width 35 height 18
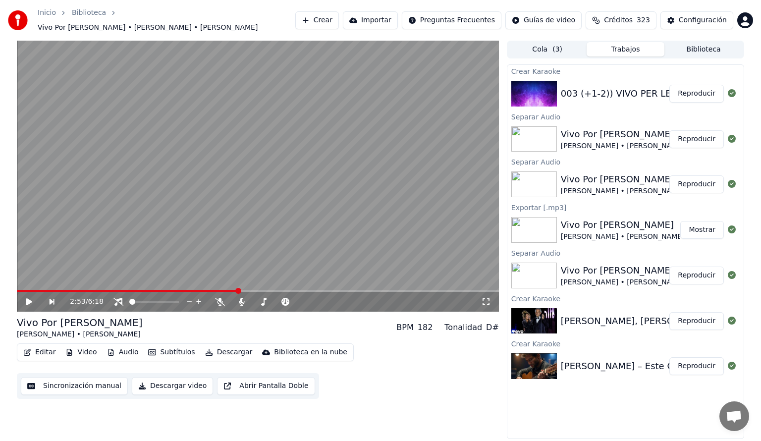
click at [692, 90] on button "Reproducir" at bounding box center [696, 94] width 54 height 18
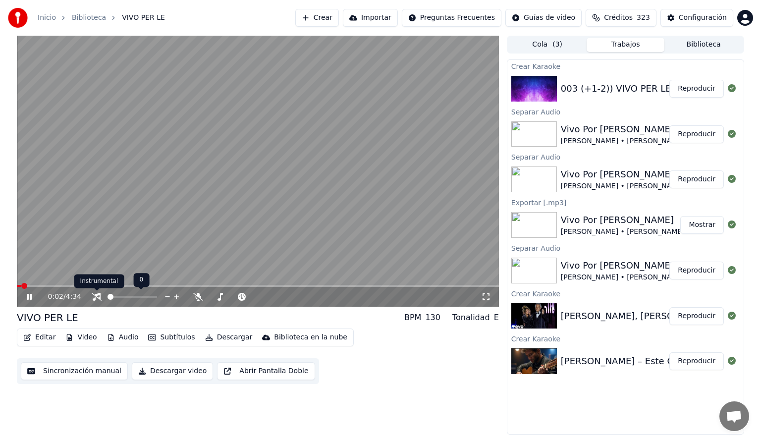
click at [97, 296] on icon at bounding box center [97, 297] width 10 height 8
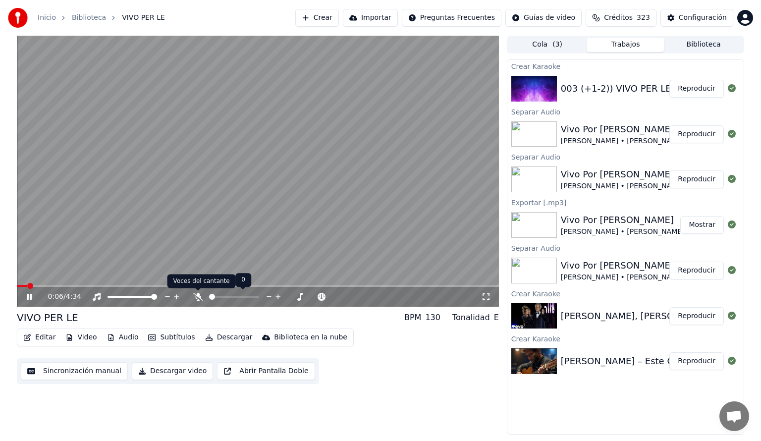
click at [198, 295] on icon at bounding box center [198, 297] width 10 height 8
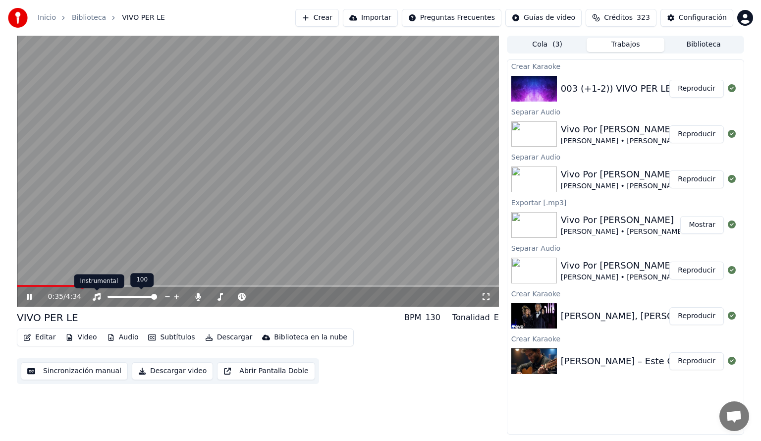
click at [95, 295] on icon at bounding box center [97, 297] width 8 height 8
click at [95, 295] on icon at bounding box center [97, 297] width 10 height 8
click at [98, 297] on icon at bounding box center [97, 297] width 10 height 8
click at [99, 297] on icon at bounding box center [97, 297] width 10 height 8
click at [548, 140] on img at bounding box center [534, 134] width 46 height 26
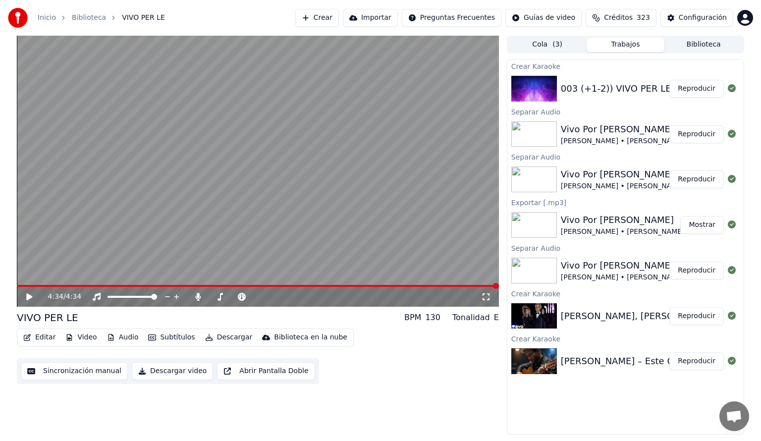
click at [686, 136] on button "Reproducir" at bounding box center [696, 134] width 54 height 18
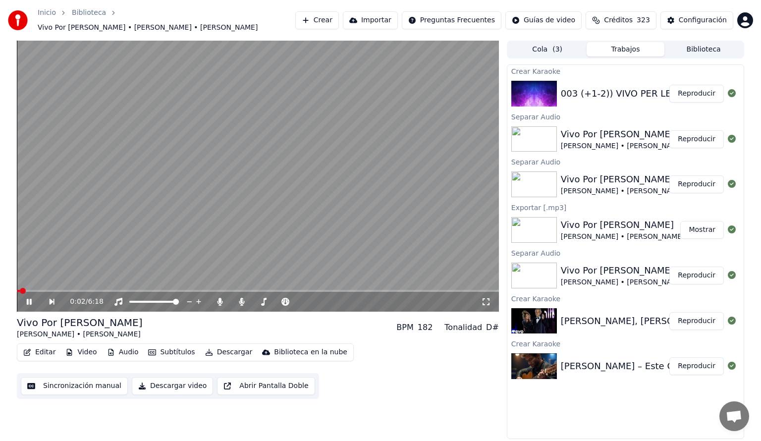
click at [606, 89] on div "003 (+1-2)) VIVO PER LE areglado" at bounding box center [637, 94] width 152 height 14
click at [700, 88] on button "Reproducir" at bounding box center [696, 94] width 54 height 18
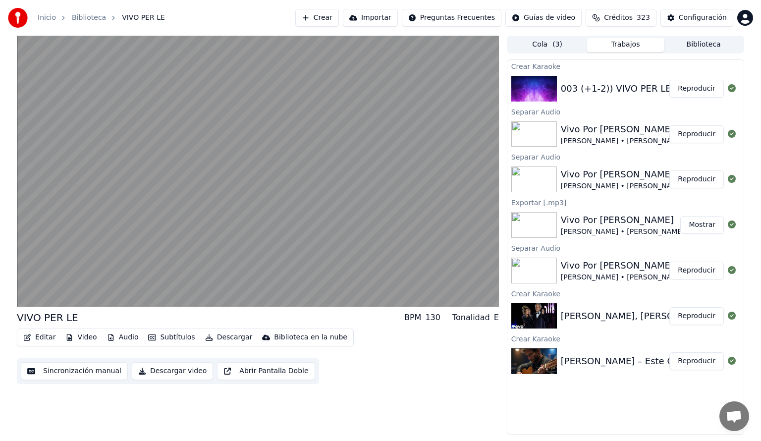
click at [552, 141] on img at bounding box center [534, 134] width 46 height 26
click at [697, 133] on button "Reproducir" at bounding box center [696, 134] width 54 height 18
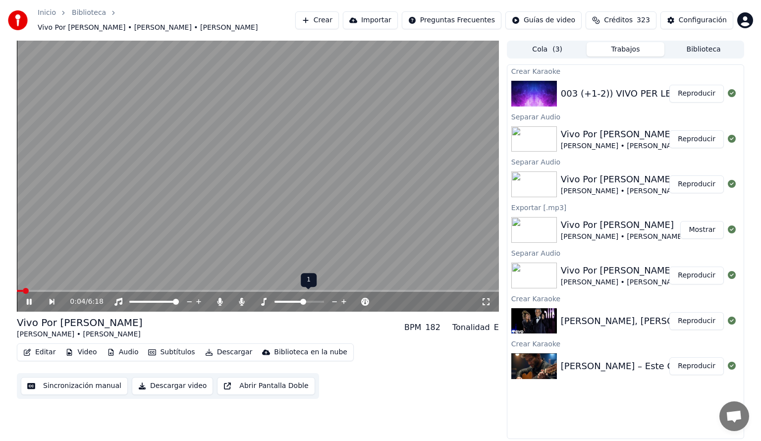
click at [303, 301] on span at bounding box center [299, 302] width 50 height 2
click at [95, 290] on span at bounding box center [258, 291] width 482 height 2
click at [219, 298] on icon at bounding box center [219, 302] width 5 height 8
click at [242, 298] on icon at bounding box center [242, 302] width 10 height 8
click at [27, 299] on icon at bounding box center [29, 302] width 5 height 6
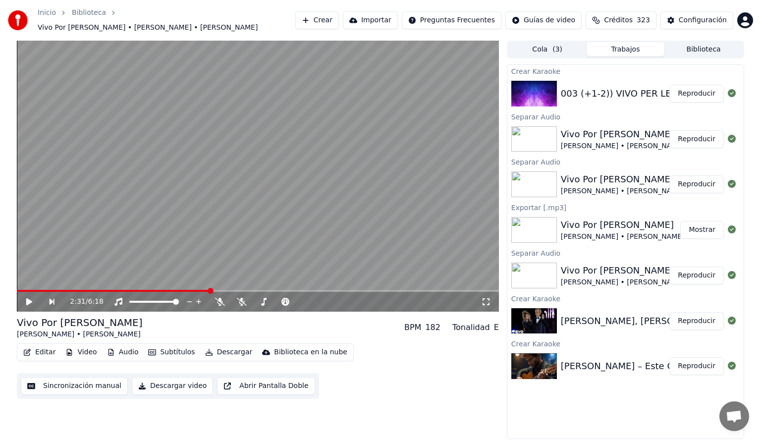
click at [606, 90] on div "003 (+1-2)) VIVO PER LE areglado" at bounding box center [637, 94] width 152 height 14
click at [687, 92] on button "Reproducir" at bounding box center [696, 94] width 54 height 18
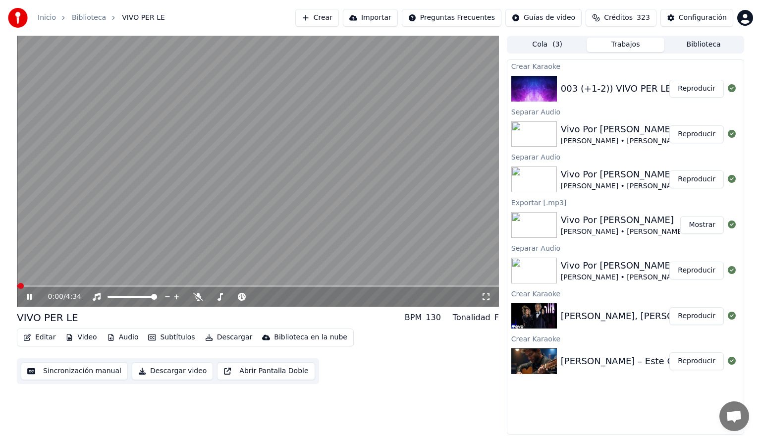
click at [43, 339] on button "Editar" at bounding box center [39, 337] width 40 height 14
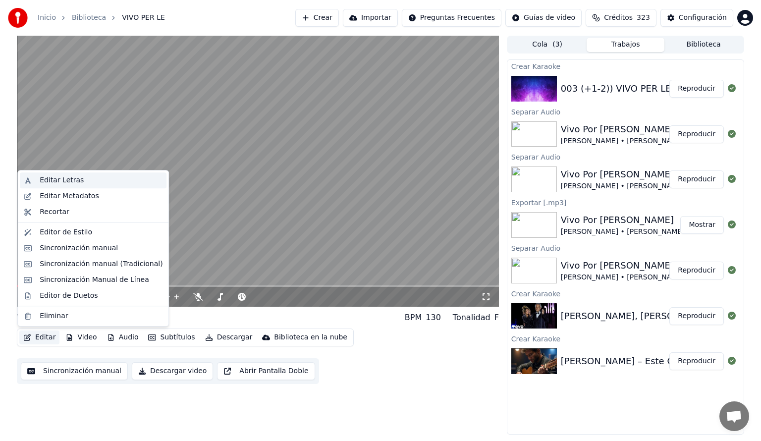
click at [52, 179] on div "Editar Letras" at bounding box center [62, 180] width 44 height 10
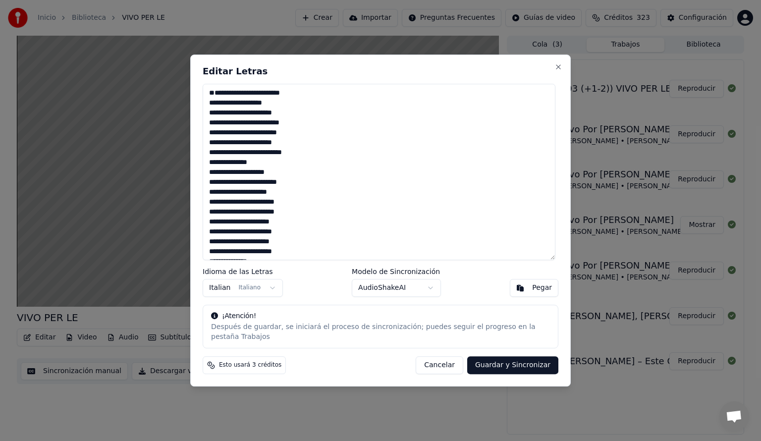
click at [210, 95] on textarea "**********" at bounding box center [379, 172] width 353 height 176
click at [440, 363] on button "Cancelar" at bounding box center [440, 365] width 48 height 18
type textarea "**********"
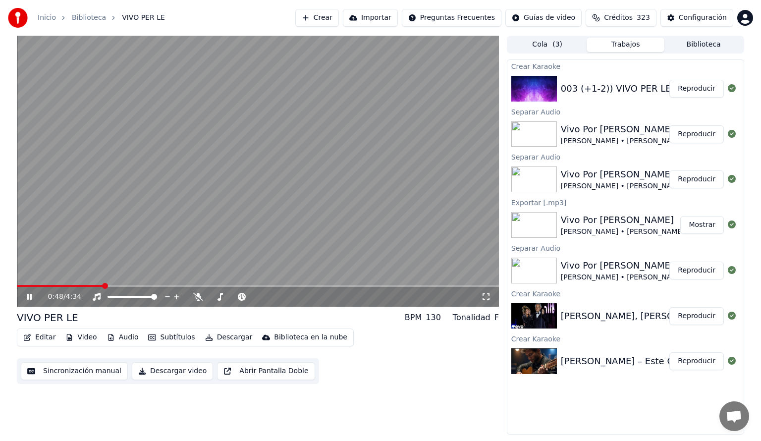
click at [18, 285] on span at bounding box center [60, 286] width 86 height 2
click at [197, 297] on icon at bounding box center [198, 297] width 10 height 8
click at [29, 297] on icon at bounding box center [36, 297] width 23 height 8
click at [35, 337] on button "Editar" at bounding box center [39, 337] width 40 height 14
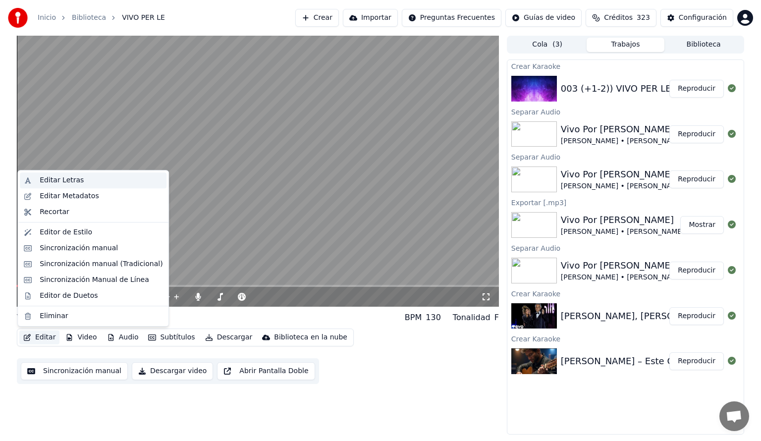
click at [67, 180] on div "Editar Letras" at bounding box center [62, 180] width 44 height 10
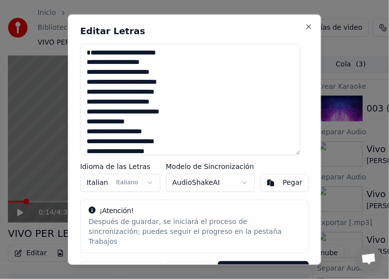
click at [88, 54] on textarea "**********" at bounding box center [190, 98] width 220 height 111
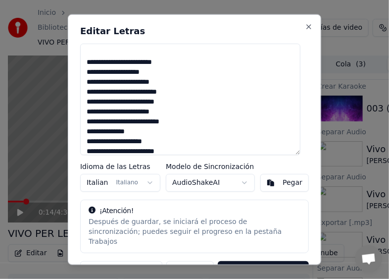
scroll to position [99, 0]
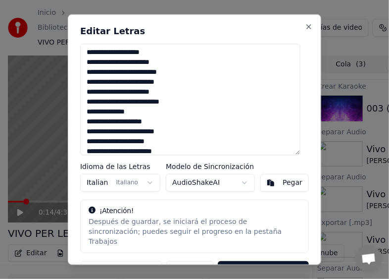
click at [85, 140] on textarea "**********" at bounding box center [190, 98] width 220 height 111
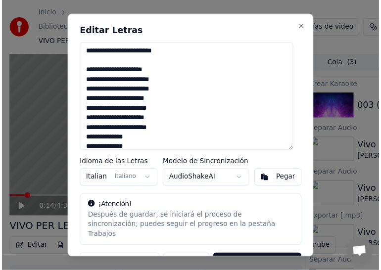
scroll to position [174, 0]
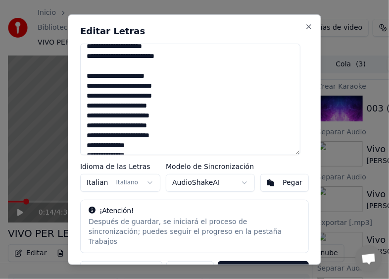
click at [200, 261] on button "Cancelar" at bounding box center [190, 270] width 48 height 18
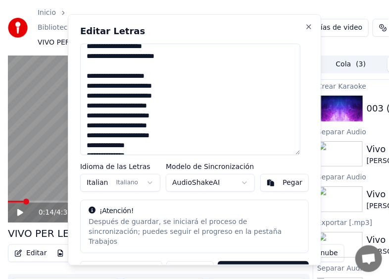
type textarea "**********"
